Goal: Information Seeking & Learning: Understand process/instructions

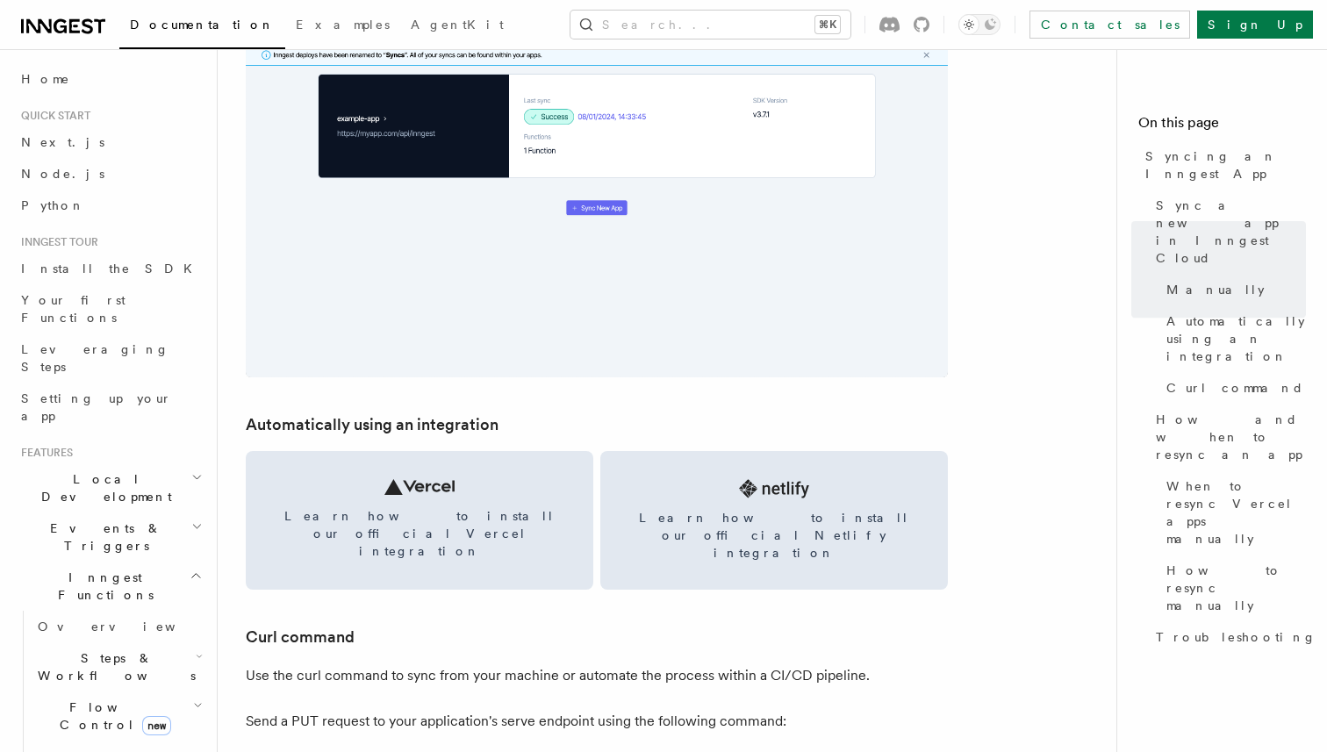
scroll to position [2114, 0]
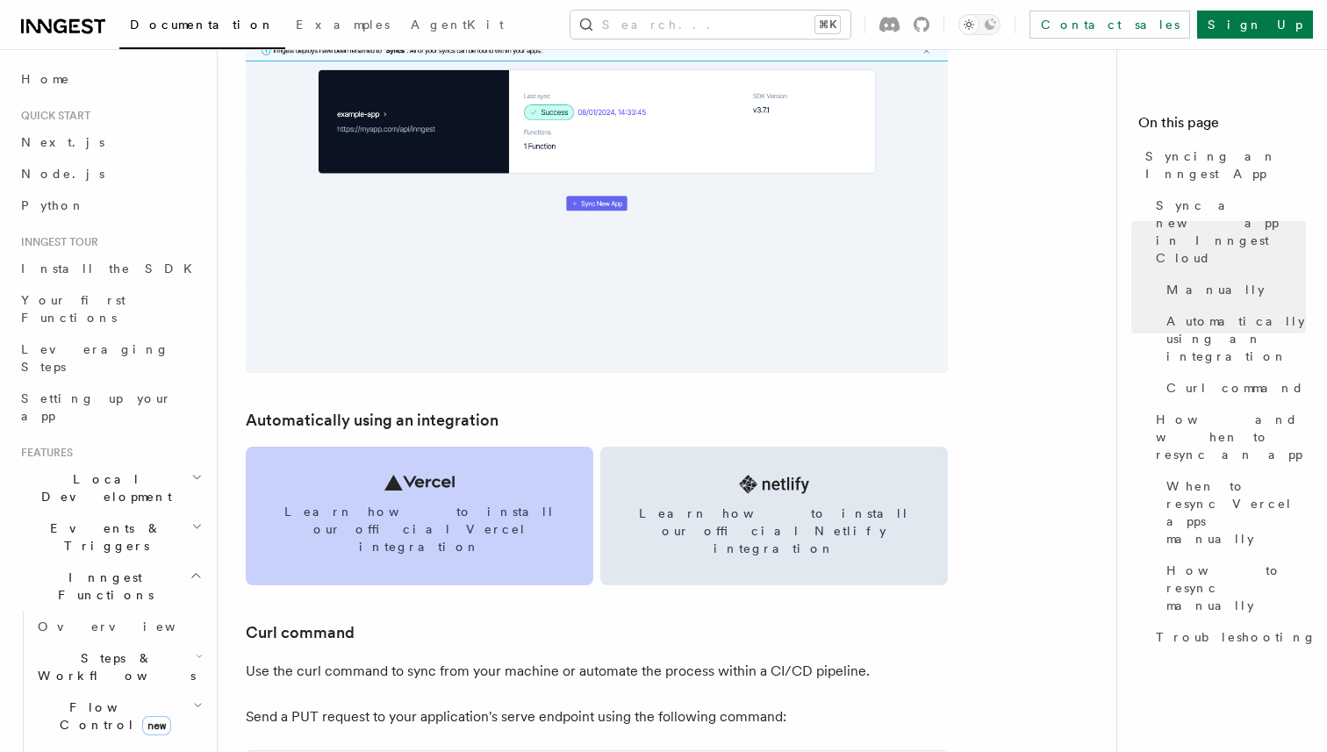
click at [427, 482] on icon at bounding box center [420, 483] width 70 height 16
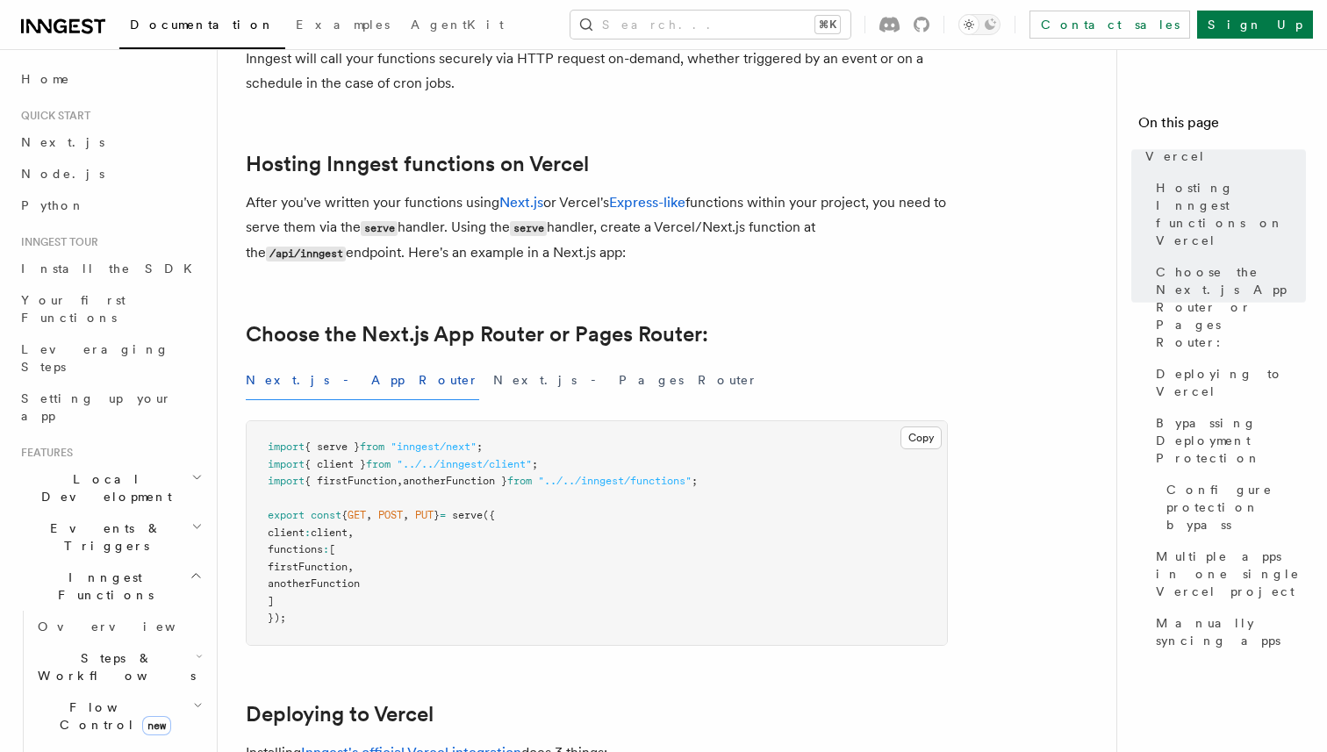
scroll to position [180, 0]
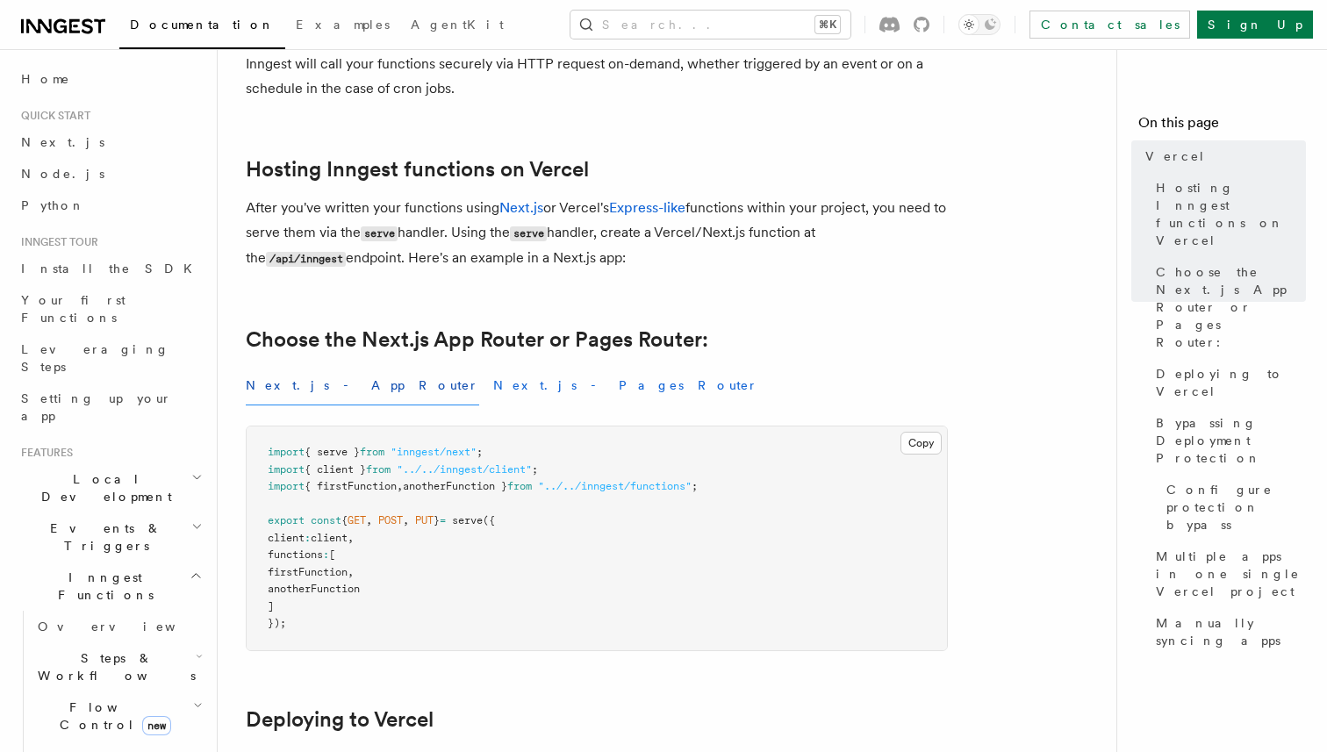
click at [493, 395] on button "Next.js - Pages Router" at bounding box center [625, 386] width 265 height 40
click at [336, 395] on button "Next.js - App Router" at bounding box center [363, 386] width 234 height 40
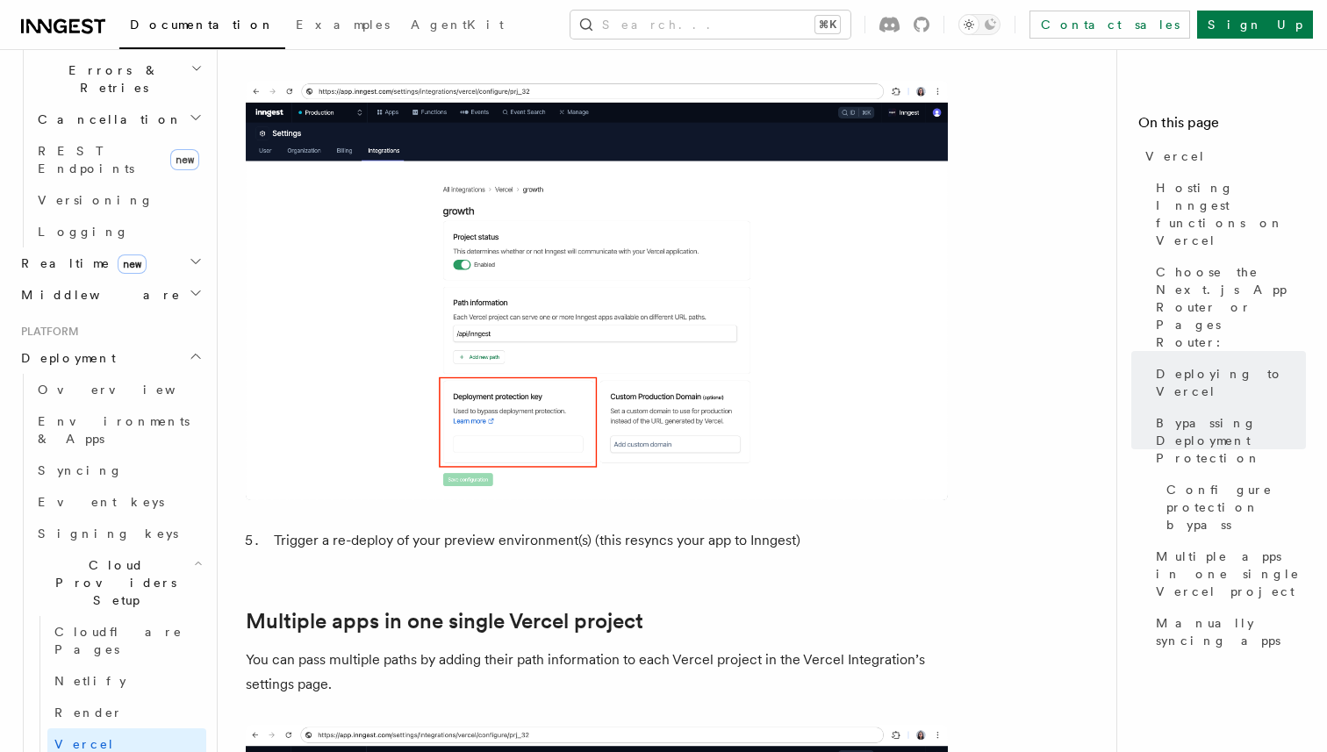
scroll to position [1976, 0]
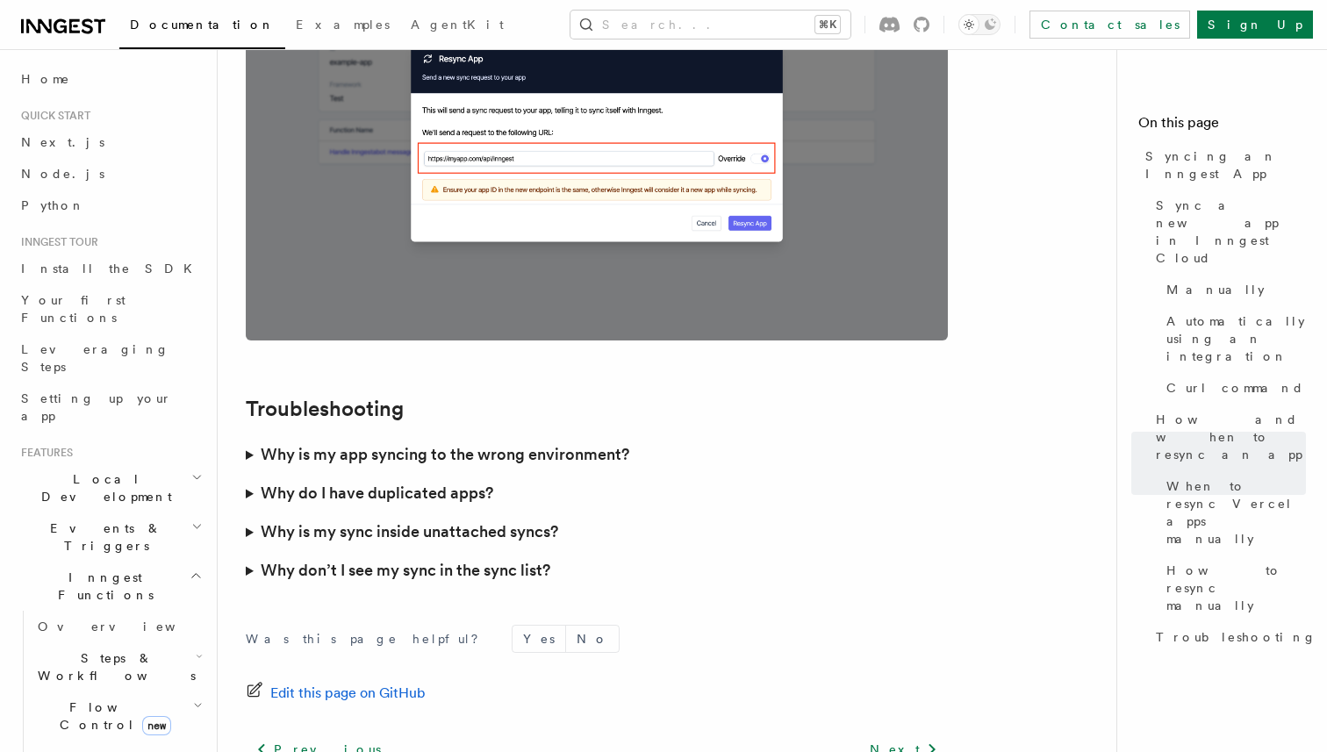
scroll to position [4969, 0]
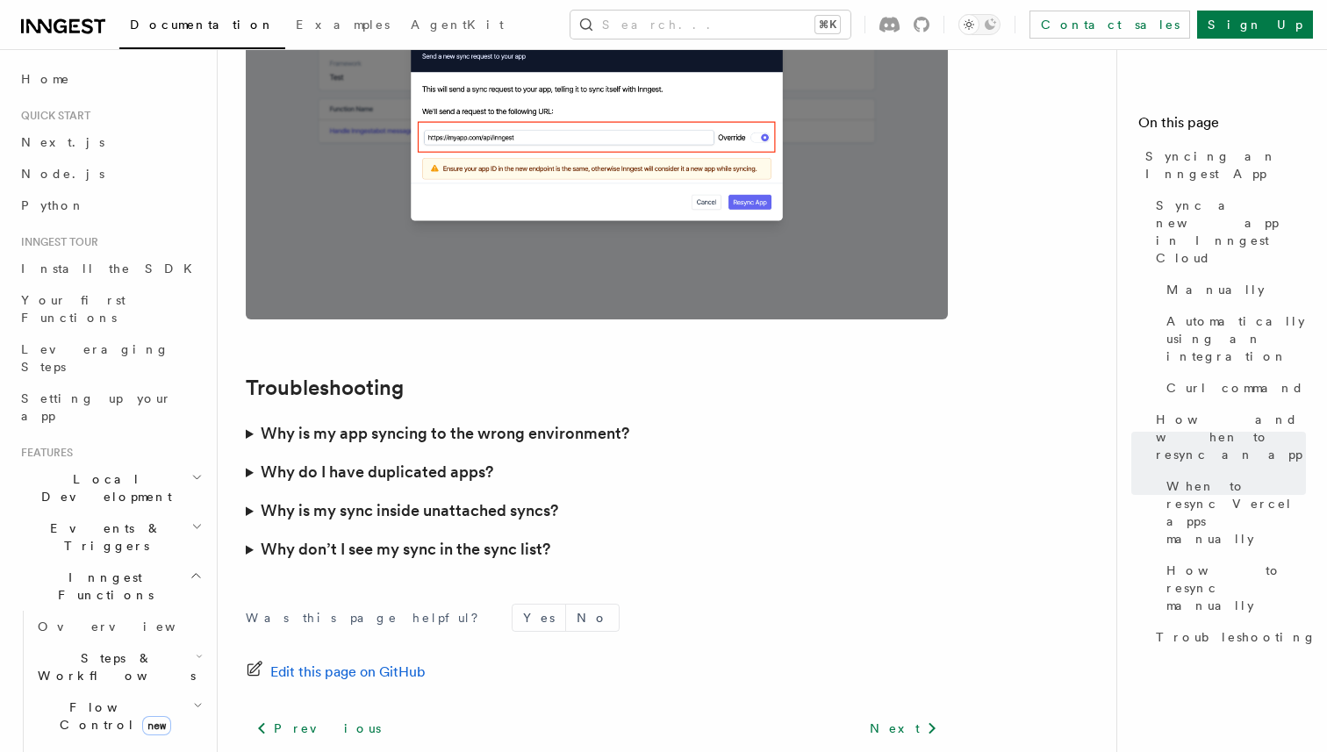
click at [277, 421] on h3 "Why is my app syncing to the wrong environment?" at bounding box center [445, 433] width 369 height 25
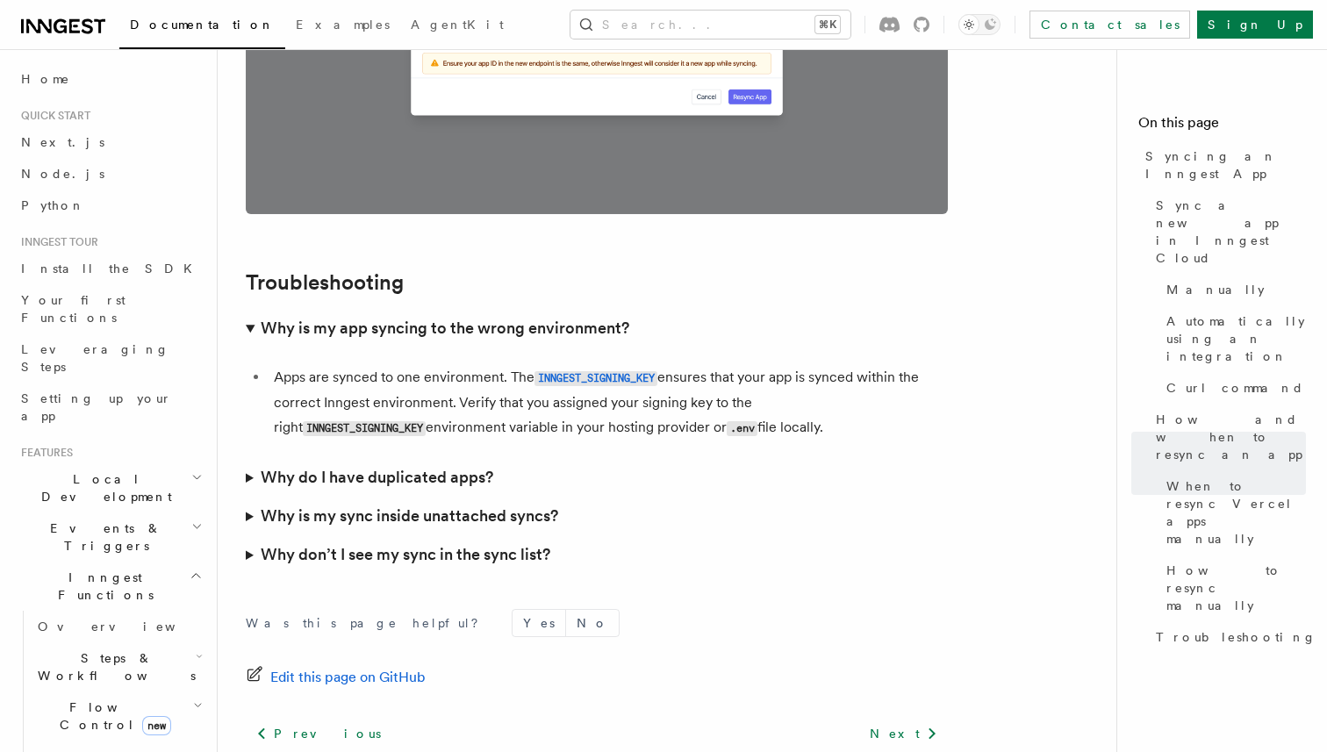
scroll to position [5078, 0]
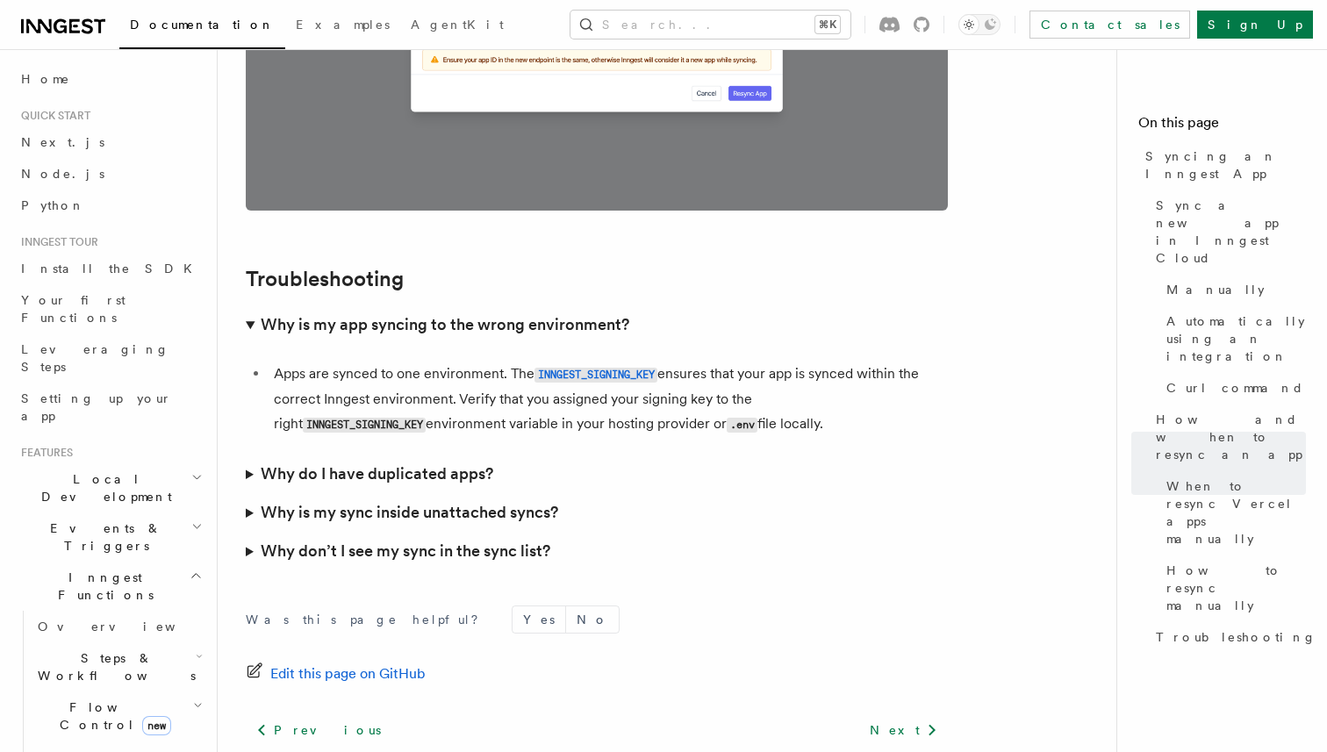
click at [370, 462] on h3 "Why do I have duplicated apps?" at bounding box center [377, 474] width 233 height 25
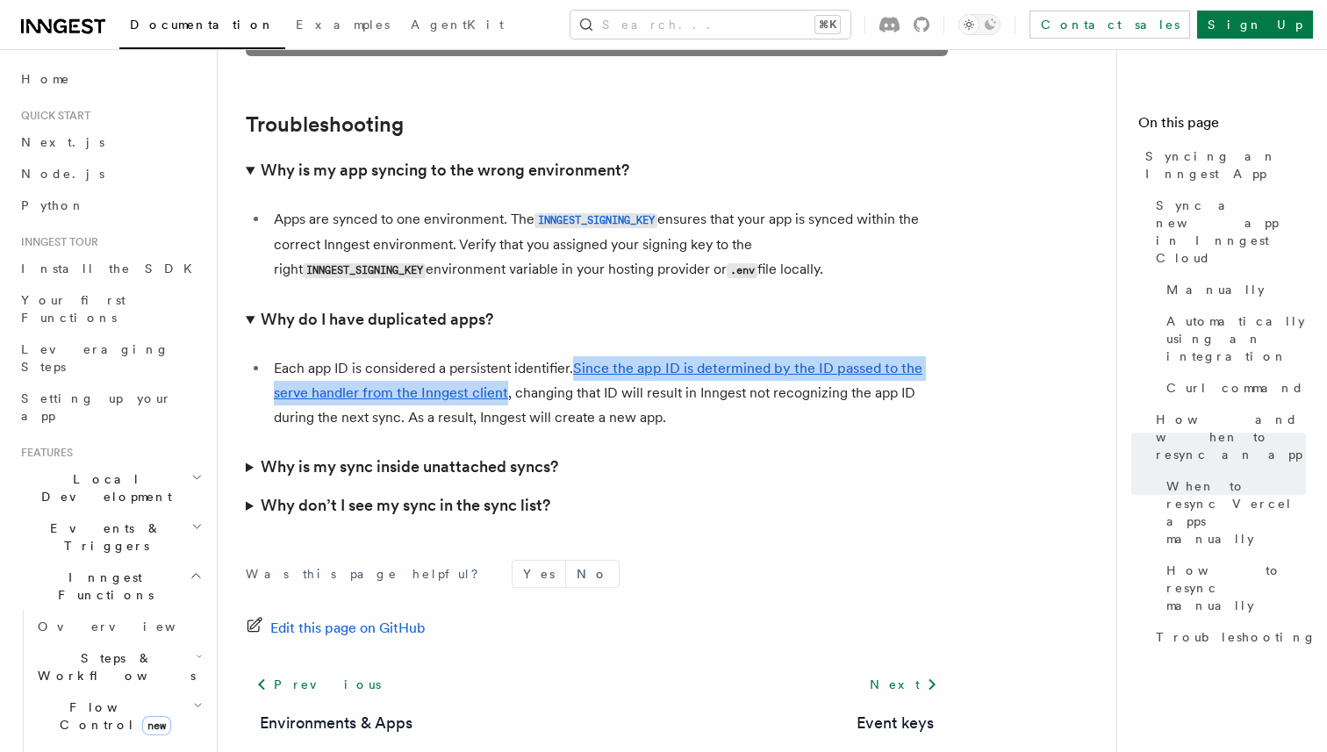
scroll to position [5263, 0]
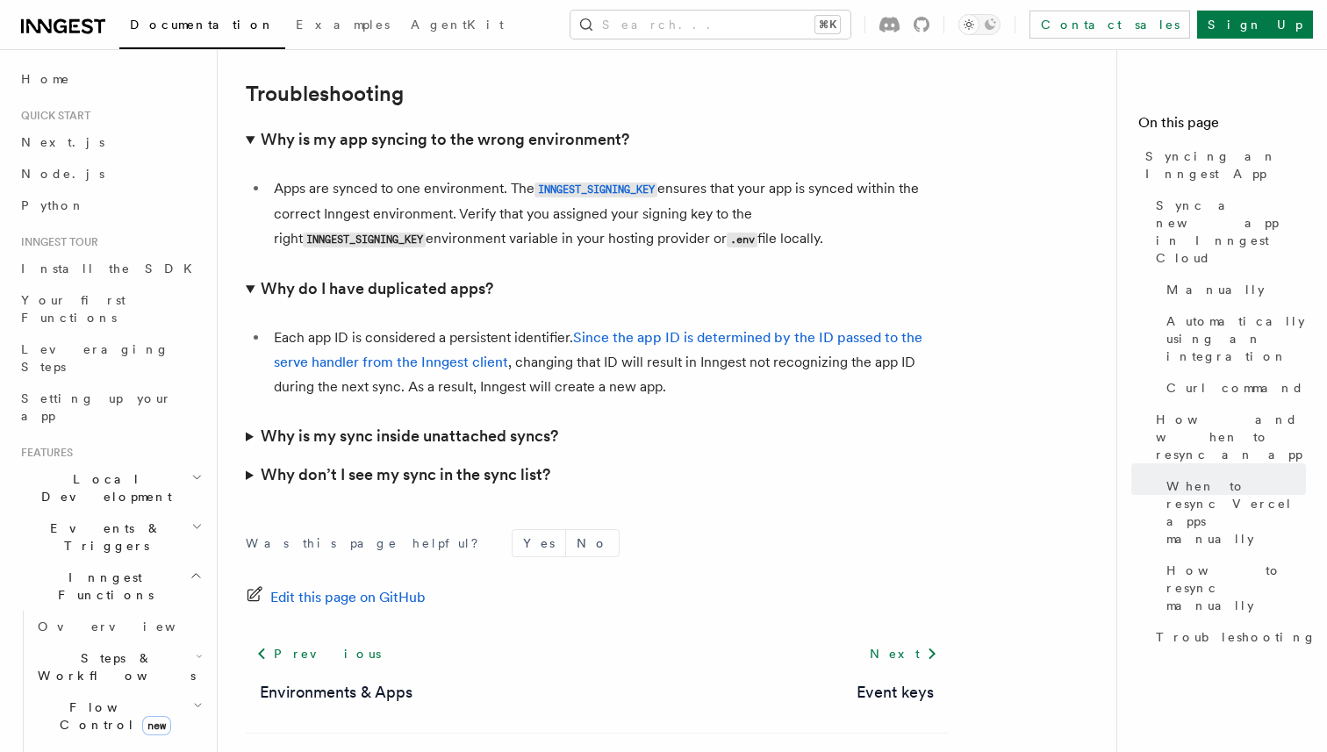
click at [252, 417] on summary "Why is my sync inside unattached syncs?" at bounding box center [597, 436] width 702 height 39
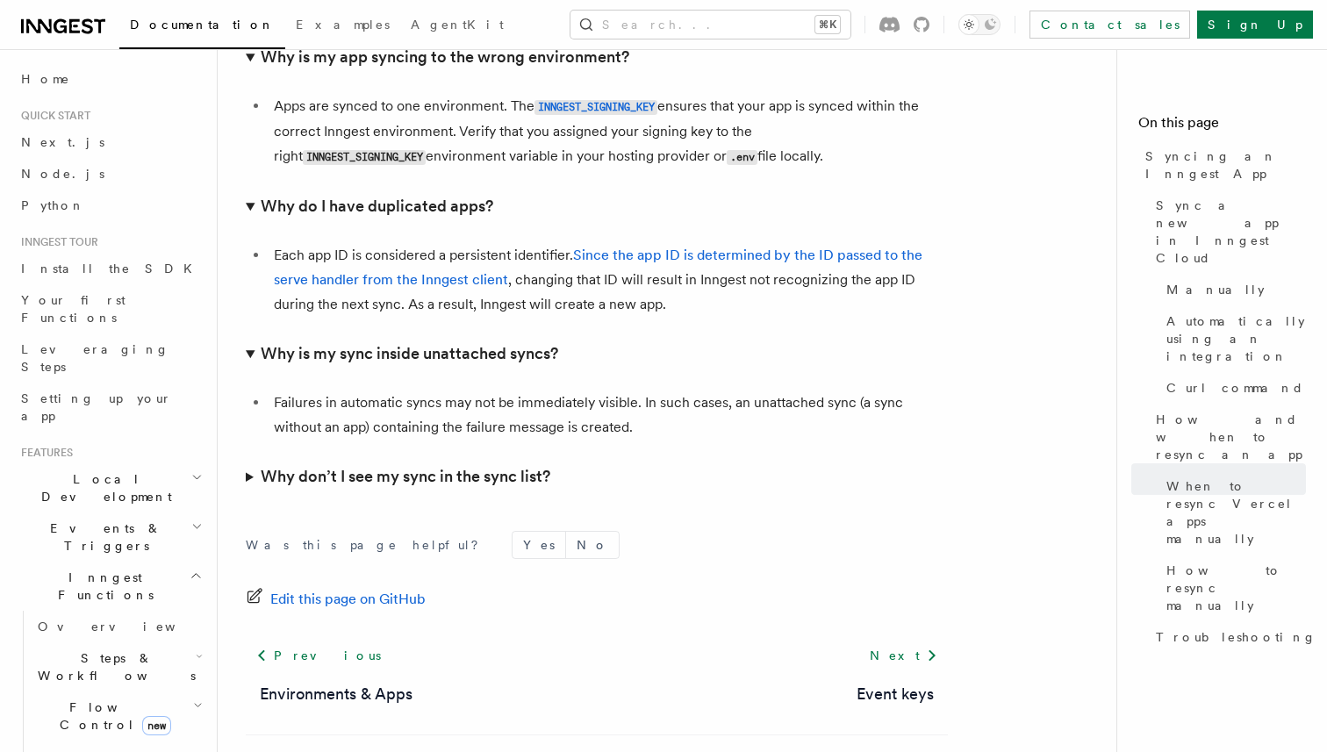
scroll to position [5342, 0]
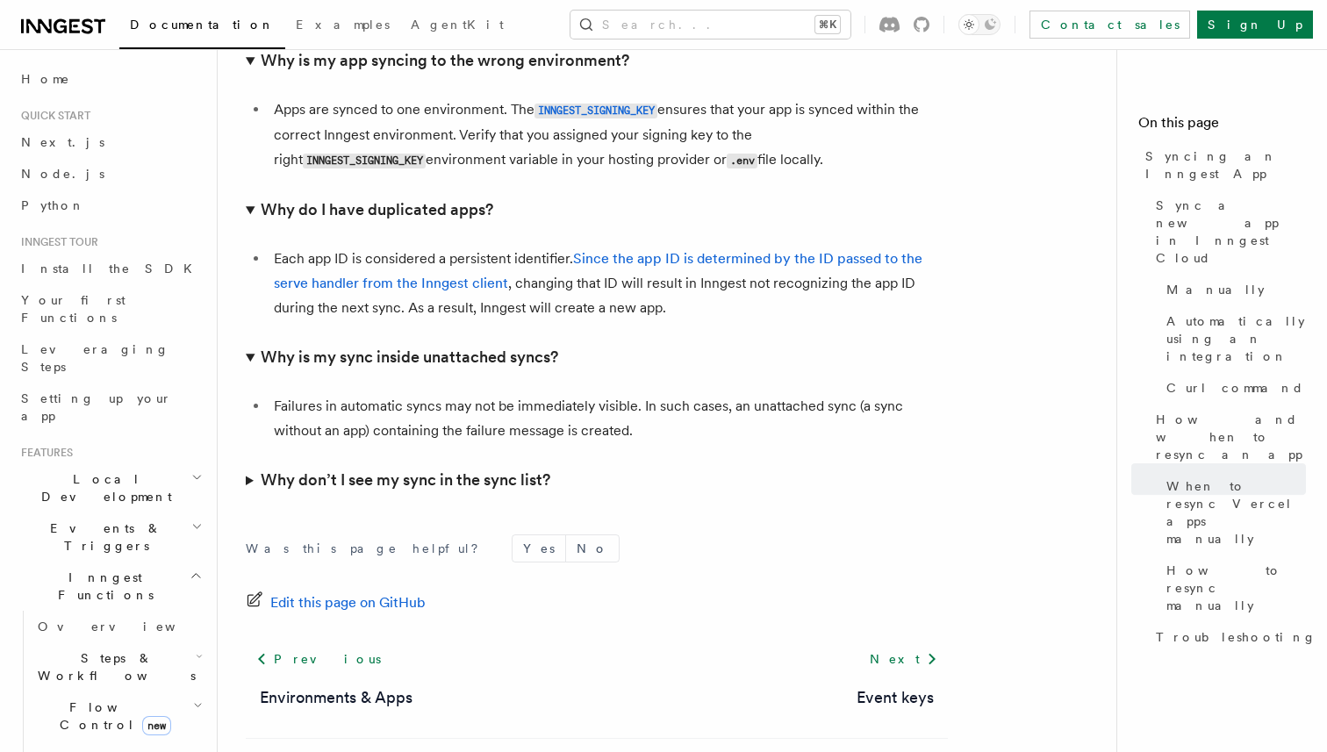
click at [246, 461] on summary "Why don’t I see my sync in the sync list?" at bounding box center [597, 480] width 702 height 39
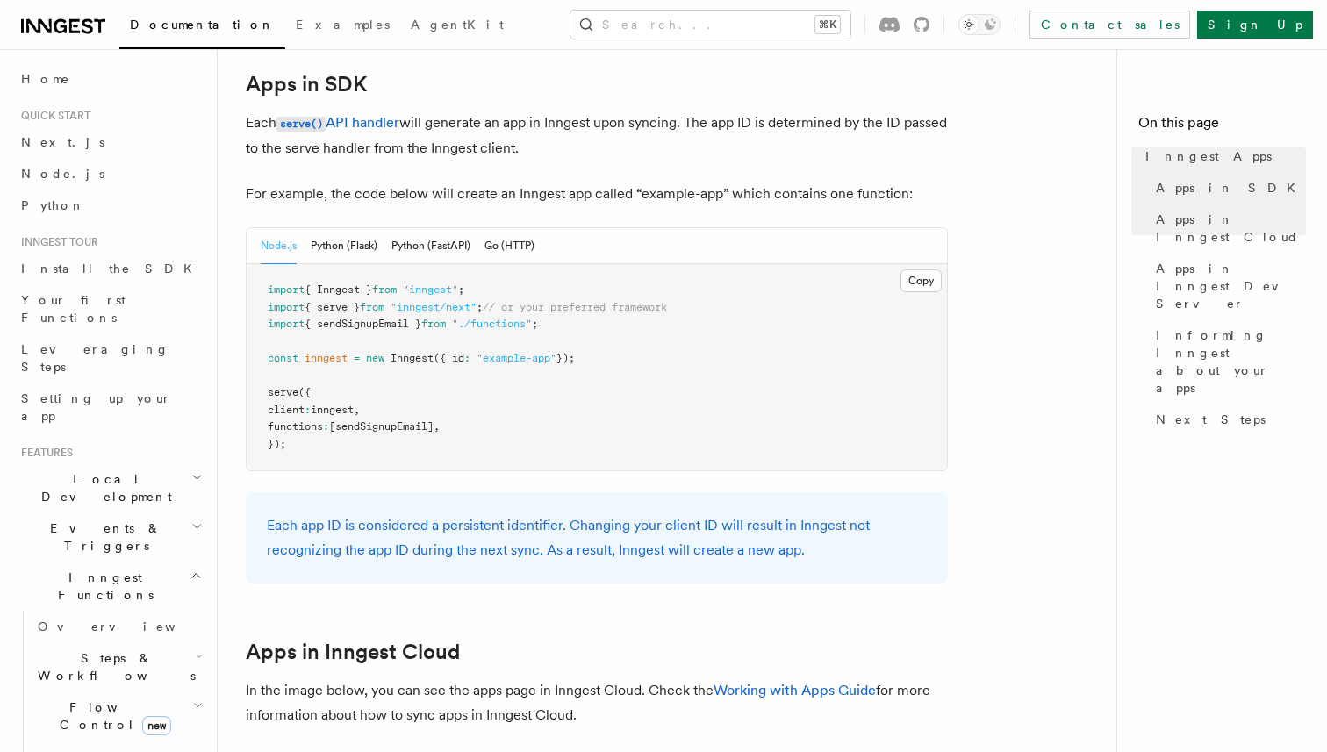
scroll to position [896, 0]
